Goal: Information Seeking & Learning: Learn about a topic

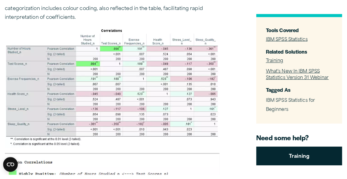
scroll to position [302, 0]
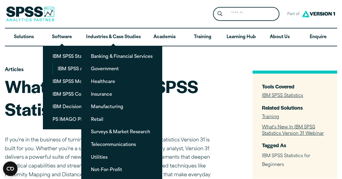
click at [88, 10] on div "Search for: Submit Site Search Part of Open Site Search Open Site Menu Close" at bounding box center [171, 14] width 332 height 28
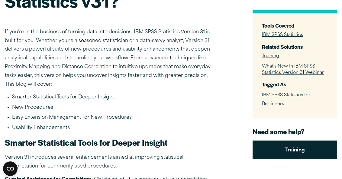
scroll to position [121, 0]
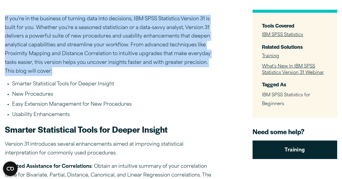
drag, startPoint x: 5, startPoint y: 20, endPoint x: 92, endPoint y: 68, distance: 99.3
click at [92, 68] on p "If you’re in the business of turning data into decisions, IBM SPSS Statistics V…" at bounding box center [111, 45] width 212 height 61
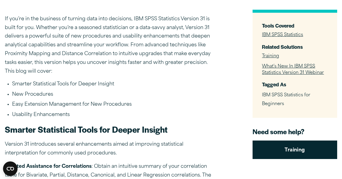
click at [172, 91] on ul "Smarter Statistical Tools for Deeper Insight New Procedures Easy Extension Mana…" at bounding box center [111, 99] width 212 height 38
